Goal: Task Accomplishment & Management: Complete application form

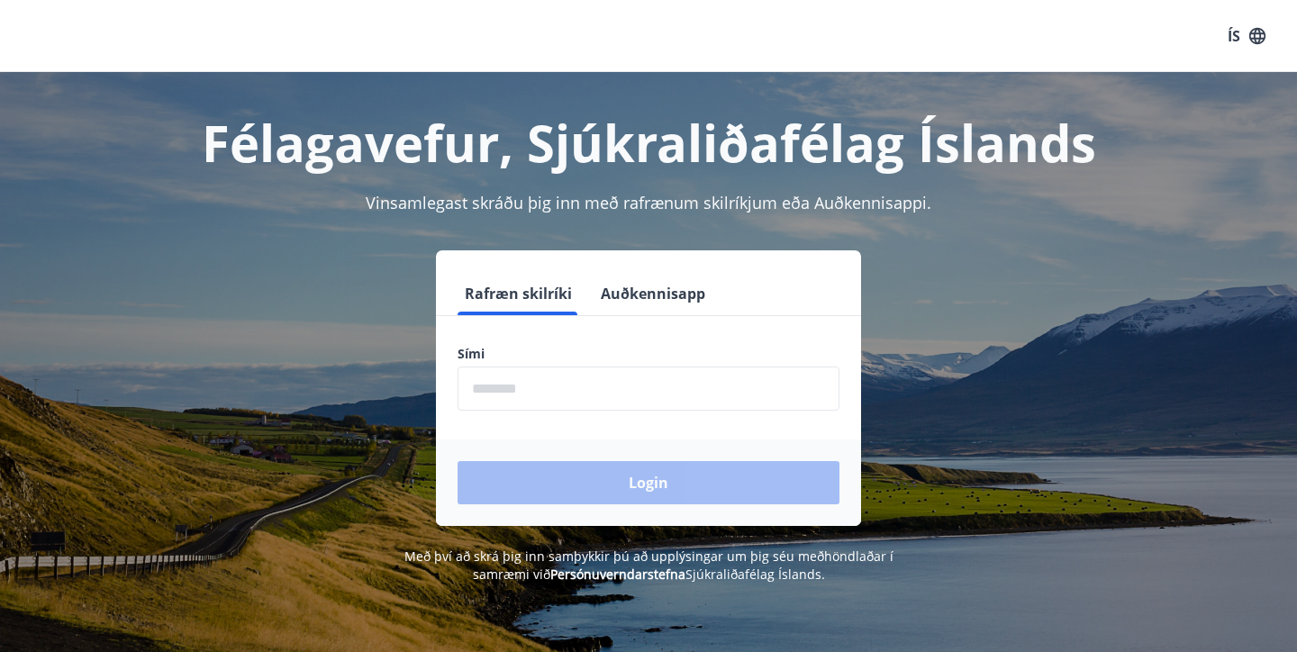
click at [474, 389] on input "phone" at bounding box center [649, 389] width 382 height 44
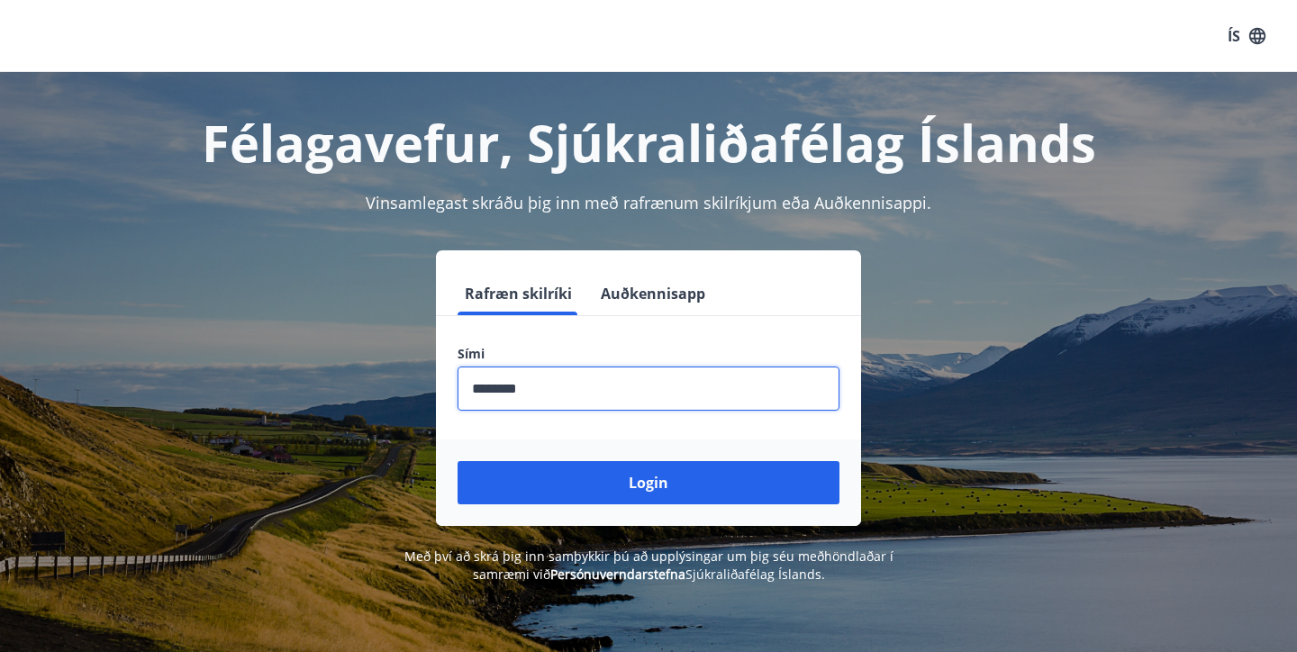
type input "********"
click at [649, 483] on button "Login" at bounding box center [649, 482] width 382 height 43
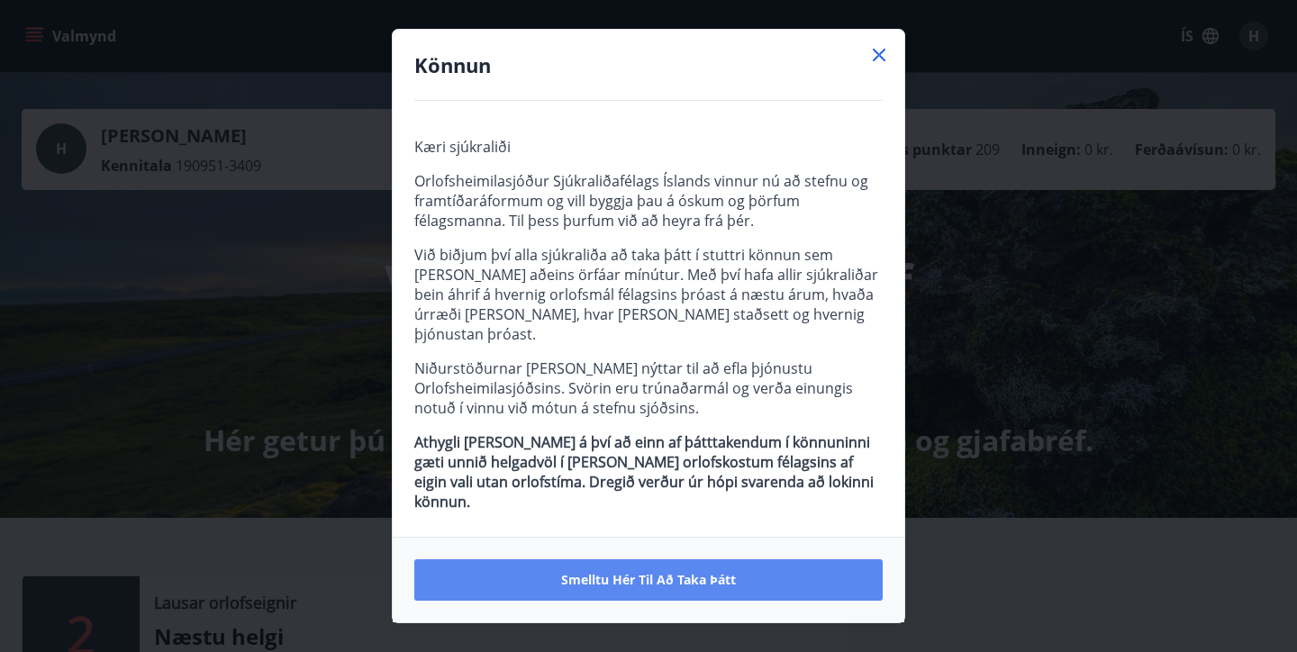
click at [657, 571] on span "Smelltu hér til að taka þátt" at bounding box center [648, 580] width 175 height 18
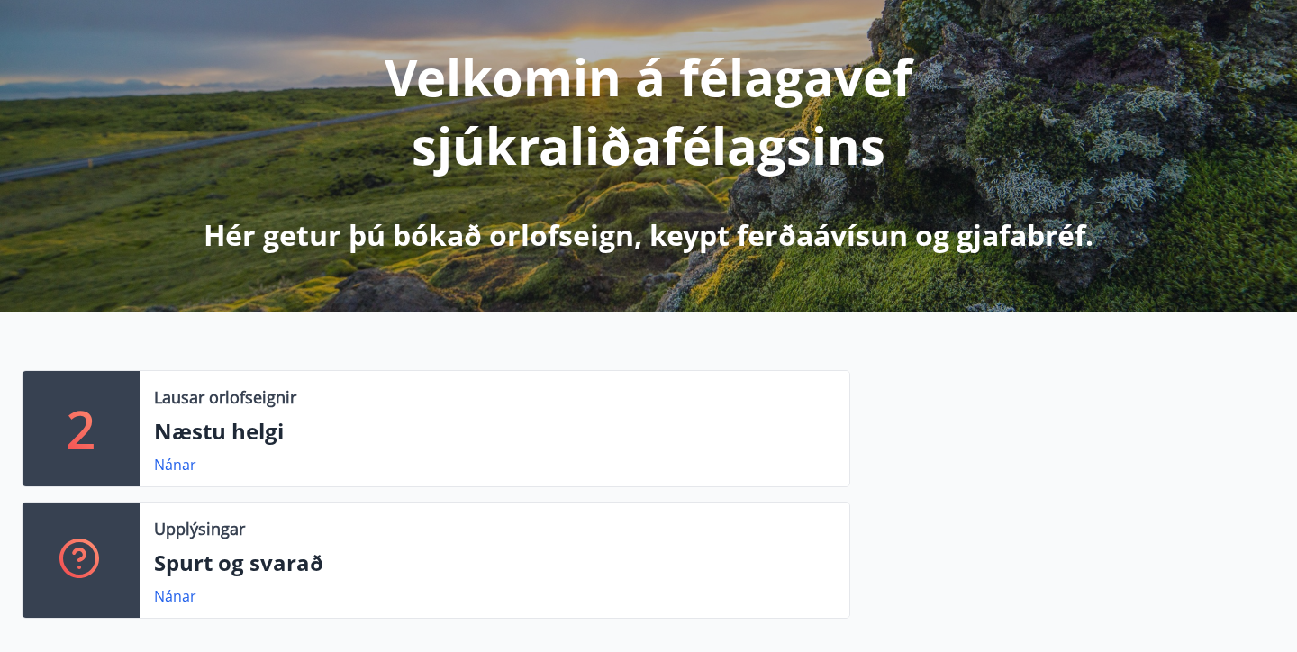
scroll to position [210, 0]
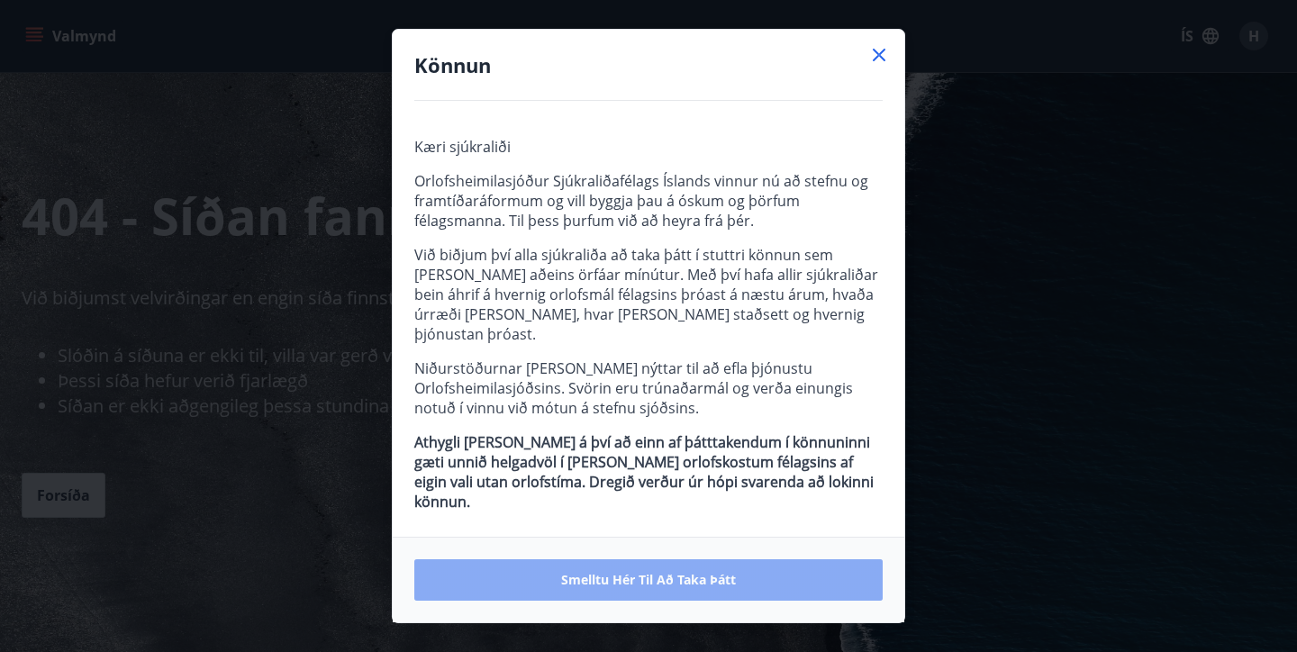
click at [665, 571] on span "Smelltu hér til að taka þátt" at bounding box center [648, 580] width 175 height 18
